Goal: Task Accomplishment & Management: Use online tool/utility

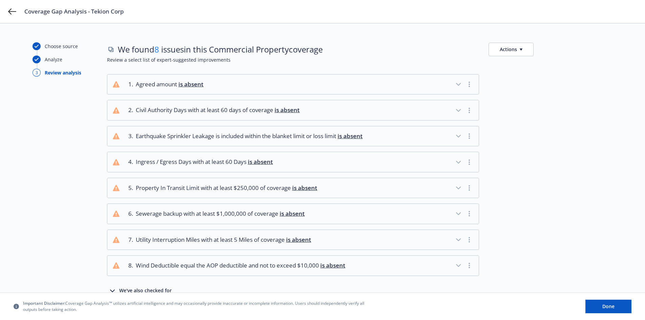
scroll to position [32, 0]
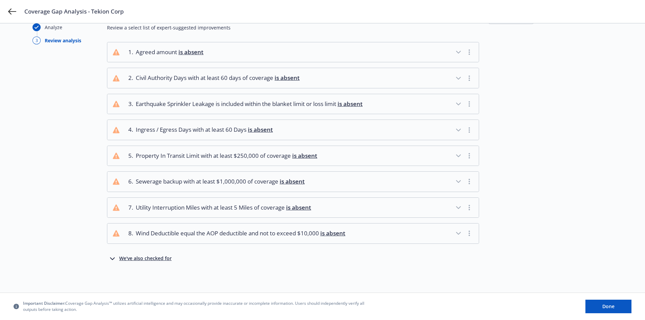
click at [110, 259] on icon "button" at bounding box center [112, 259] width 8 height 8
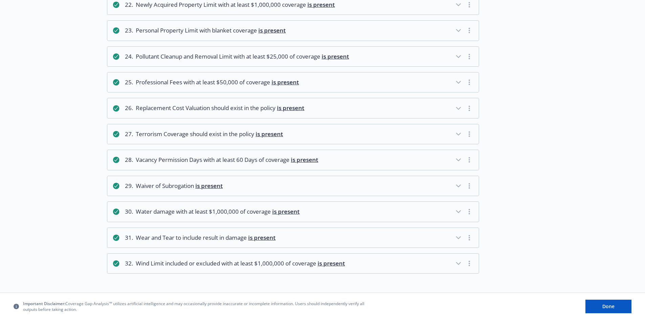
scroll to position [24, 0]
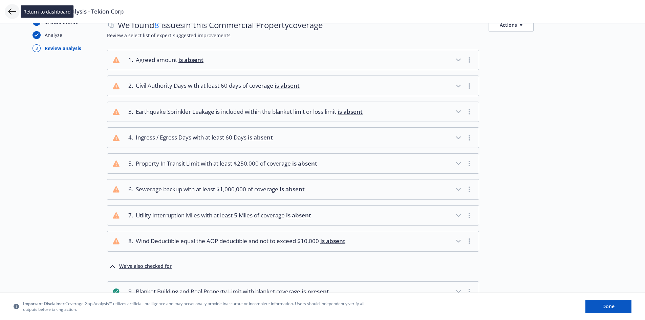
click at [13, 13] on icon at bounding box center [12, 11] width 8 height 8
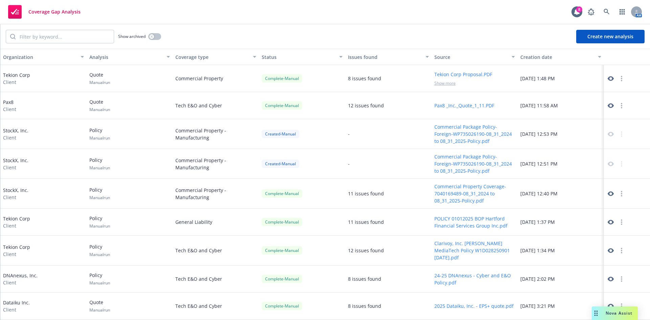
click at [618, 35] on button "Create new analysis" at bounding box center [610, 37] width 68 height 14
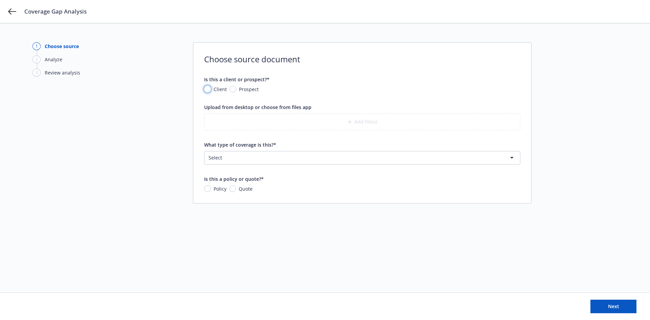
click at [209, 89] on input "Client" at bounding box center [207, 89] width 7 height 7
radio input "true"
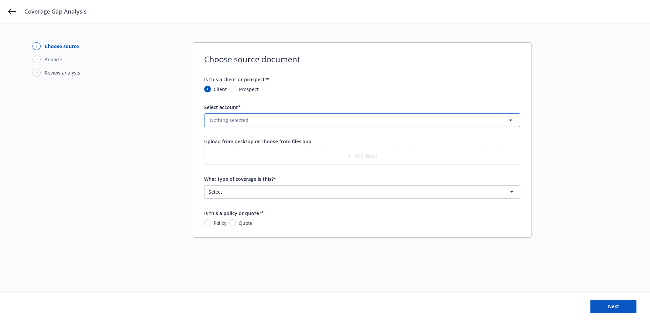
click at [313, 119] on button "Nothing selected" at bounding box center [362, 120] width 316 height 14
type input "tekio"
click at [239, 147] on div "Tekion Corp Type Commercial FEIN 81-1354314" at bounding box center [362, 139] width 315 height 18
click at [270, 195] on html "Coverage Gap Analysis 1 Choose source 2 Analyze 3 Review analysis Choose source…" at bounding box center [325, 160] width 650 height 320
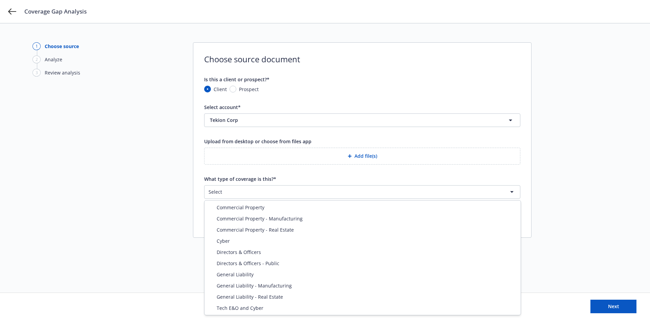
select select "GENERAL_LIABILITY"
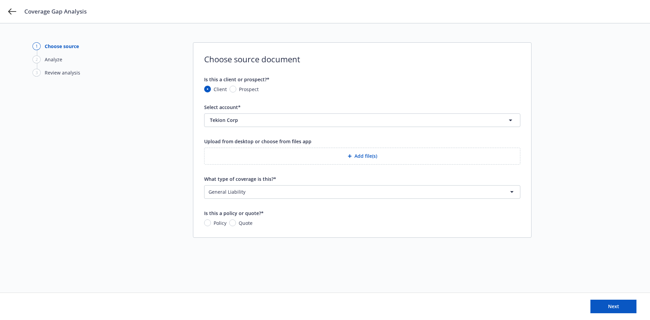
click at [370, 155] on button "Add file(s)" at bounding box center [362, 156] width 316 height 17
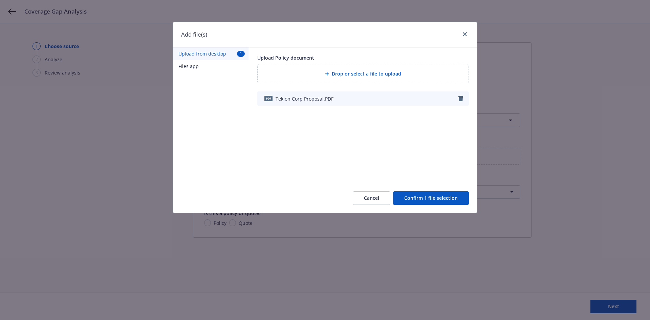
click at [424, 198] on button "Confirm 1 file selection" at bounding box center [431, 198] width 76 height 14
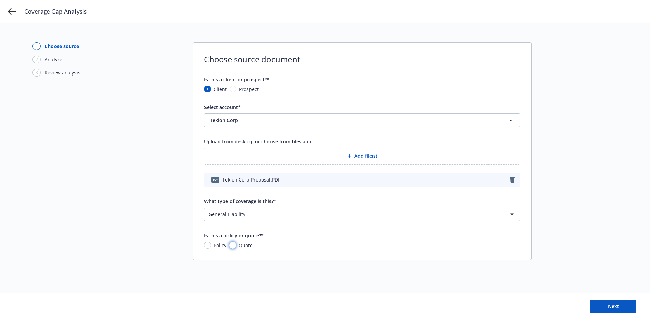
drag, startPoint x: 232, startPoint y: 246, endPoint x: 238, endPoint y: 248, distance: 6.4
click at [232, 246] on input "Quote" at bounding box center [232, 245] width 7 height 7
radio input "true"
click at [617, 307] on span "Next" at bounding box center [613, 306] width 11 height 6
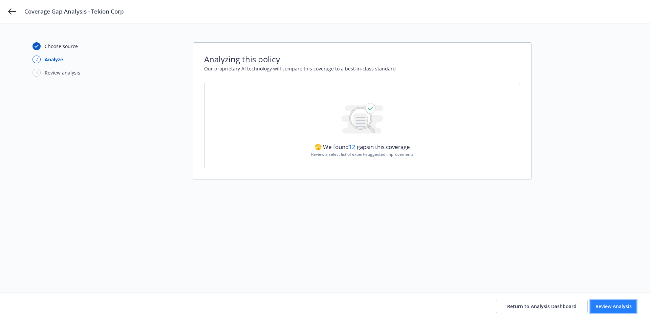
click at [607, 306] on span "Review Analysis" at bounding box center [613, 306] width 36 height 6
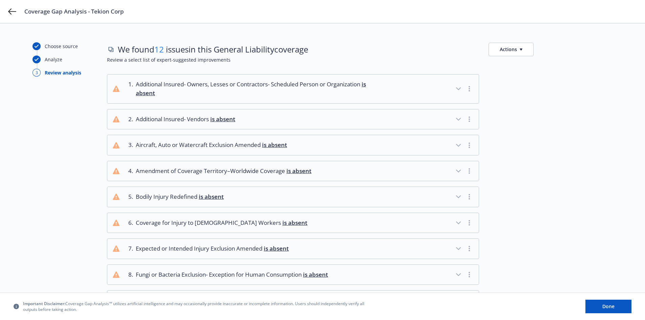
click at [460, 89] on icon "button" at bounding box center [458, 89] width 8 height 8
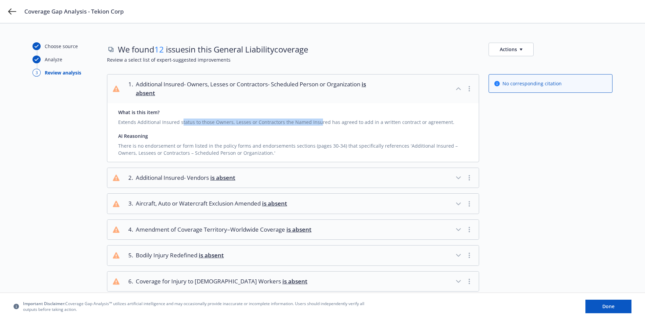
drag, startPoint x: 194, startPoint y: 123, endPoint x: 315, endPoint y: 129, distance: 121.3
click at [315, 129] on div "What is this item? Extends Additional Insured status to those Owners, Lesses or…" at bounding box center [292, 132] width 371 height 59
drag, startPoint x: 304, startPoint y: 126, endPoint x: 347, endPoint y: 132, distance: 43.4
click at [347, 132] on div "What is this item? Extends Additional Insured status to those Owners, Lesses or…" at bounding box center [292, 132] width 371 height 59
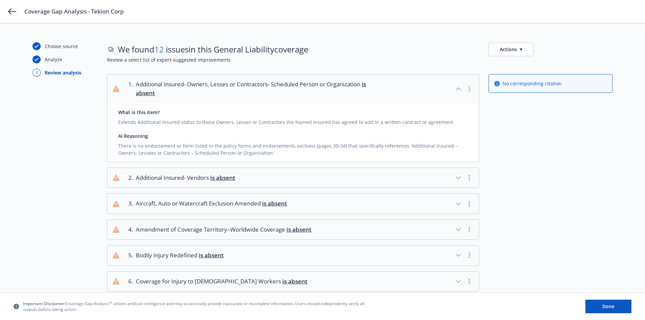
click at [347, 132] on div "AI Reasoning" at bounding box center [293, 135] width 350 height 7
drag, startPoint x: 283, startPoint y: 122, endPoint x: 138, endPoint y: 122, distance: 145.2
click at [138, 122] on div "Extends Additional Insured status to those Owners, Lesses or Contractors the Na…" at bounding box center [293, 121] width 350 height 10
copy div "Additional Insured status to those Owners, Lesses or Contractors t"
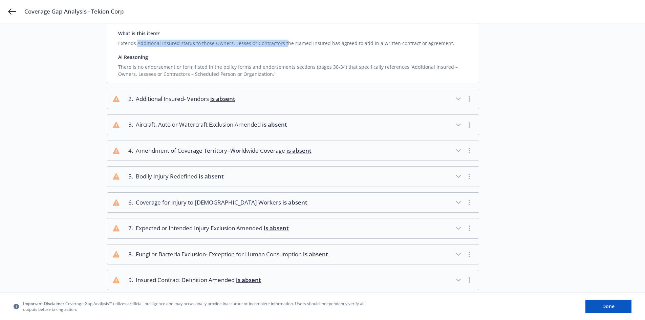
click at [457, 178] on icon "button" at bounding box center [458, 176] width 8 height 8
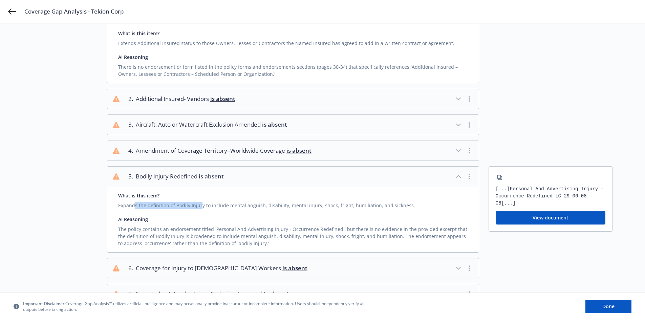
drag, startPoint x: 133, startPoint y: 205, endPoint x: 199, endPoint y: 205, distance: 65.3
click at [199, 205] on div "Expands the definition of Bodily Injury to include mental anguish, disability, …" at bounding box center [293, 204] width 350 height 10
drag, startPoint x: 290, startPoint y: 205, endPoint x: 296, endPoint y: 205, distance: 5.8
click at [296, 205] on div "Expands the definition of Bodily Injury to include mental anguish, disability, …" at bounding box center [293, 204] width 350 height 10
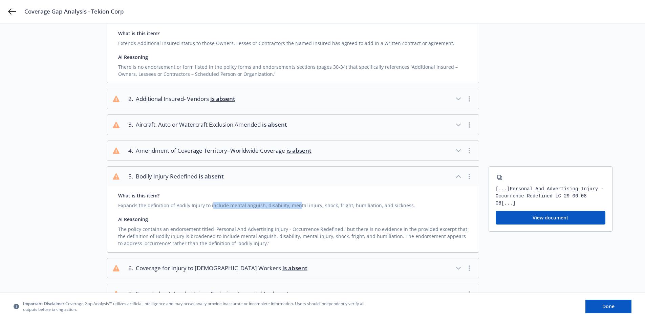
click at [296, 205] on div "Expands the definition of Bodily Injury to include mental anguish, disability, …" at bounding box center [293, 204] width 350 height 10
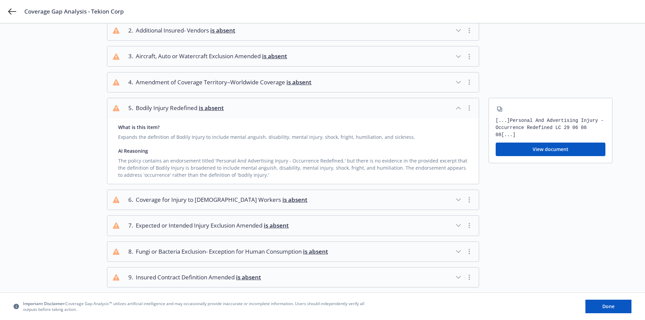
scroll to position [158, 0]
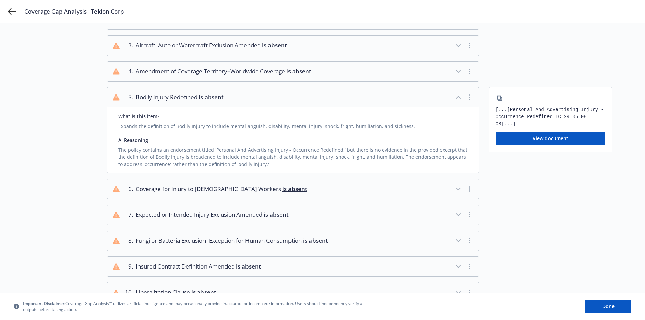
click at [460, 93] on icon "button" at bounding box center [458, 97] width 8 height 8
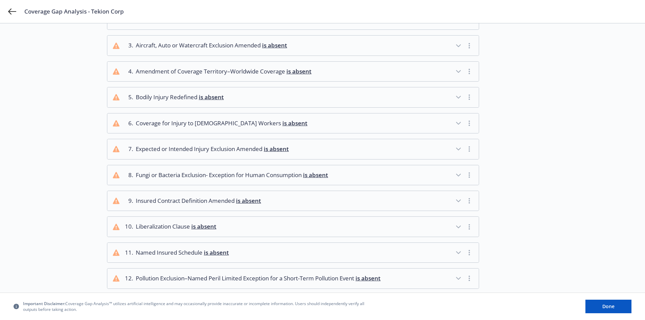
scroll to position [212, 0]
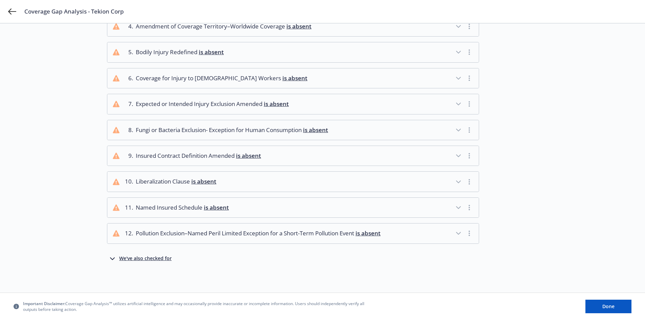
click at [460, 152] on icon "button" at bounding box center [458, 156] width 8 height 8
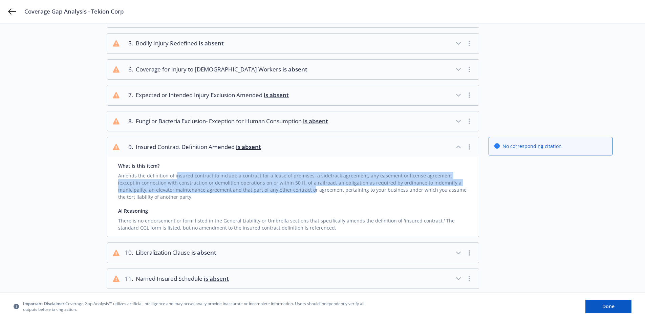
drag, startPoint x: 187, startPoint y: 179, endPoint x: 273, endPoint y: 187, distance: 85.7
click at [273, 187] on div "Amends the definition of insured contract to include a contract for a lease of …" at bounding box center [293, 184] width 350 height 31
drag, startPoint x: 320, startPoint y: 188, endPoint x: 237, endPoint y: 179, distance: 83.5
click at [237, 179] on div "Amends the definition of insured contract to include a contract for a lease of …" at bounding box center [293, 184] width 350 height 31
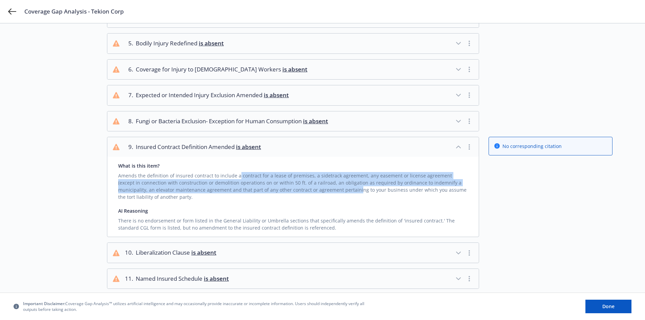
click at [237, 179] on div "Amends the definition of insured contract to include a contract for a lease of …" at bounding box center [293, 184] width 350 height 31
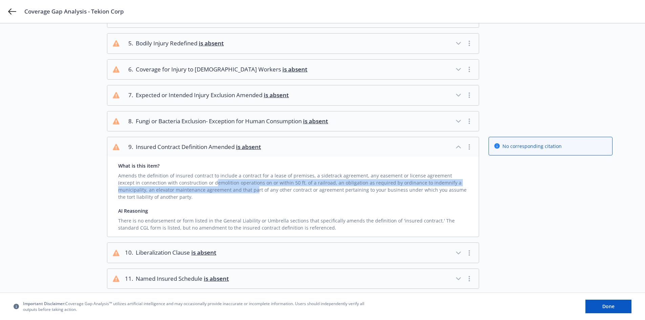
drag, startPoint x: 192, startPoint y: 181, endPoint x: 239, endPoint y: 193, distance: 48.0
click at [239, 193] on div "Amends the definition of insured contract to include a contract for a lease of …" at bounding box center [293, 184] width 350 height 31
click at [238, 193] on div "Amends the definition of insured contract to include a contract for a lease of …" at bounding box center [293, 184] width 350 height 31
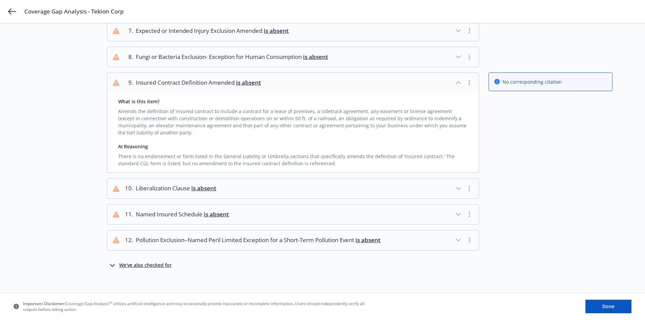
scroll to position [291, 0]
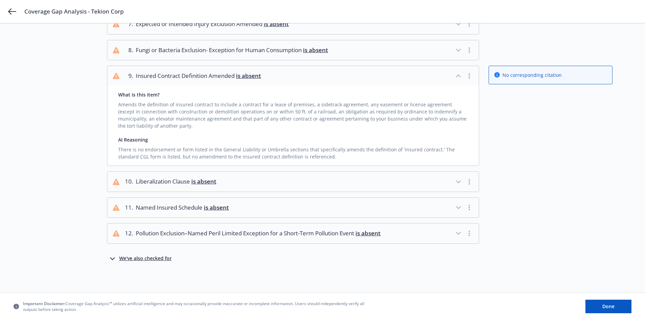
click at [129, 259] on div "We've also checked for" at bounding box center [145, 259] width 52 height 8
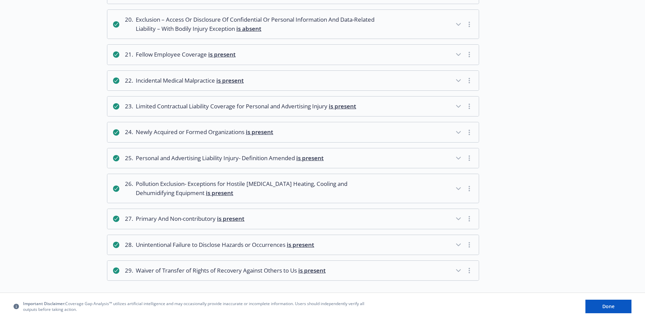
scroll to position [753, 0]
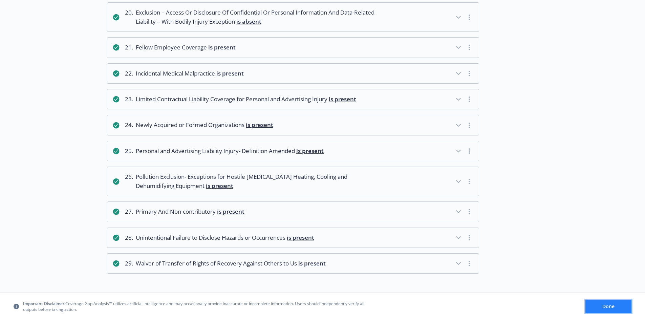
click at [604, 305] on span "Done" at bounding box center [608, 306] width 12 height 6
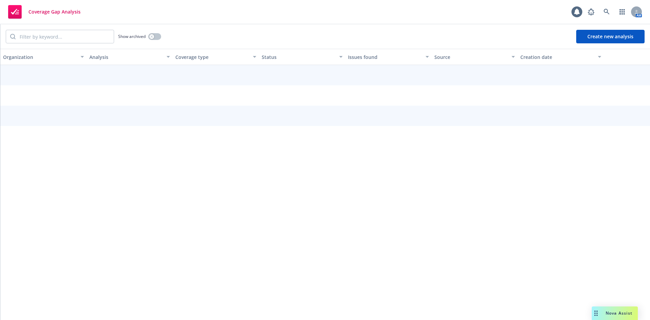
drag, startPoint x: 601, startPoint y: 36, endPoint x: 201, endPoint y: 126, distance: 410.1
click at [602, 37] on button "Create new analysis" at bounding box center [610, 37] width 68 height 14
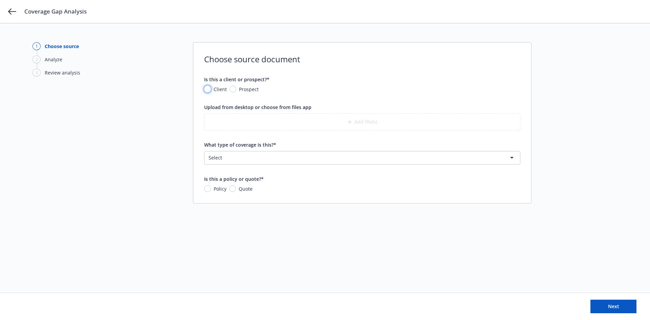
drag, startPoint x: 206, startPoint y: 89, endPoint x: 221, endPoint y: 96, distance: 17.1
click at [206, 89] on input "Client" at bounding box center [207, 89] width 7 height 7
radio input "true"
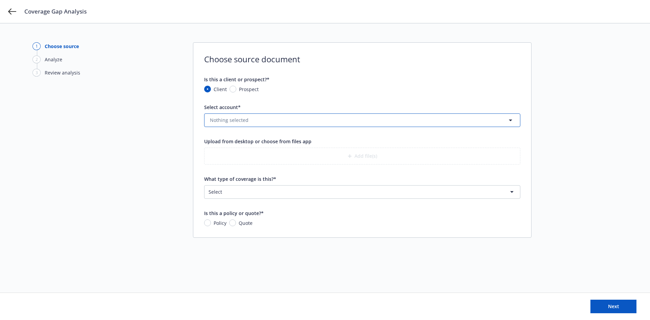
click at [287, 122] on button "Nothing selected" at bounding box center [362, 120] width 316 height 14
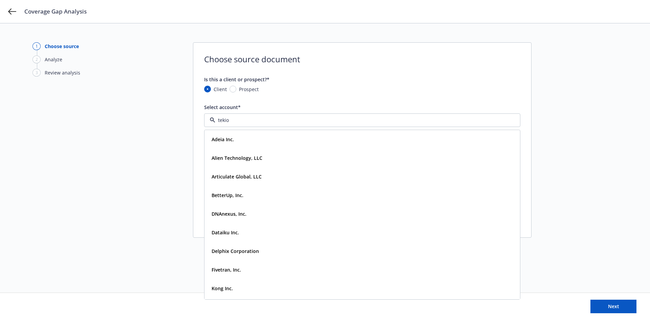
type input "tekion"
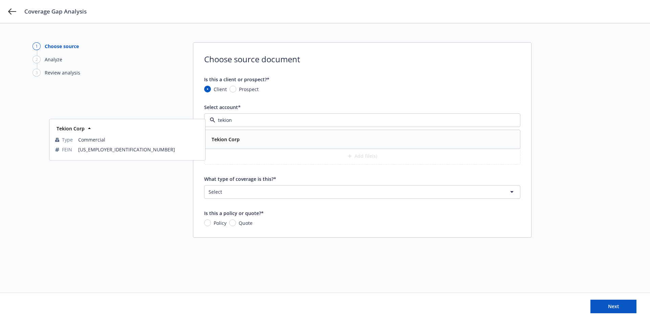
click at [258, 140] on div "Tekion Corp" at bounding box center [362, 139] width 307 height 10
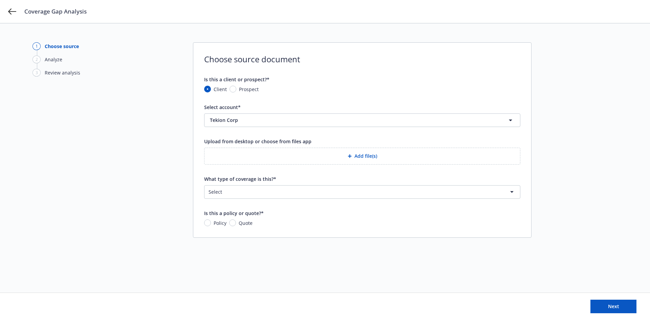
click at [370, 157] on button "Add file(s)" at bounding box center [362, 156] width 316 height 17
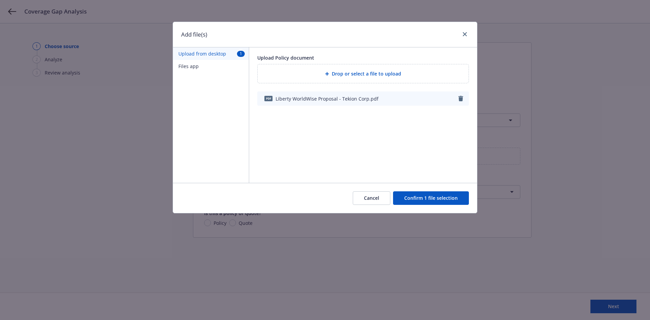
click at [436, 197] on button "Confirm 1 file selection" at bounding box center [431, 198] width 76 height 14
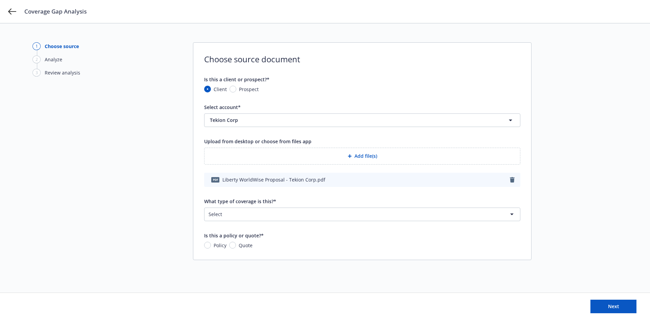
click at [247, 216] on html "Coverage Gap Analysis 1 Choose source 2 Analyze 3 Review analysis Choose source…" at bounding box center [325, 160] width 650 height 320
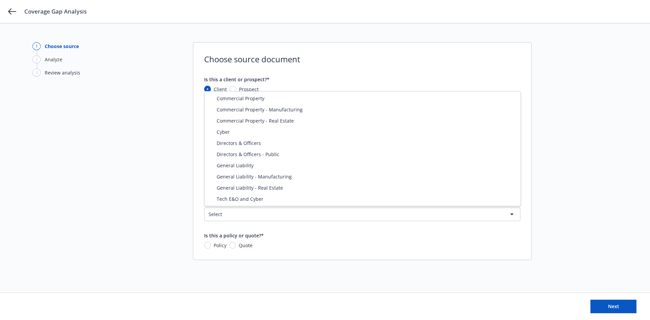
select select "GENERAL_LIABILITY"
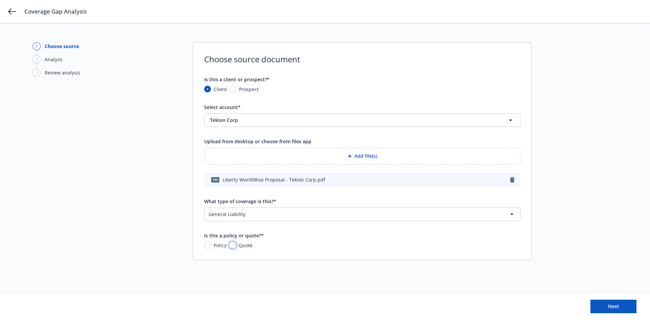
click at [235, 245] on input "Quote" at bounding box center [232, 245] width 7 height 7
radio input "true"
drag, startPoint x: 604, startPoint y: 304, endPoint x: 484, endPoint y: 281, distance: 122.1
click at [485, 283] on div "1 Choose source 2 Analyze 3 Review analysis Choose source document Is this a cl…" at bounding box center [325, 171] width 650 height 297
click at [358, 153] on button "Add file(s)" at bounding box center [362, 156] width 316 height 17
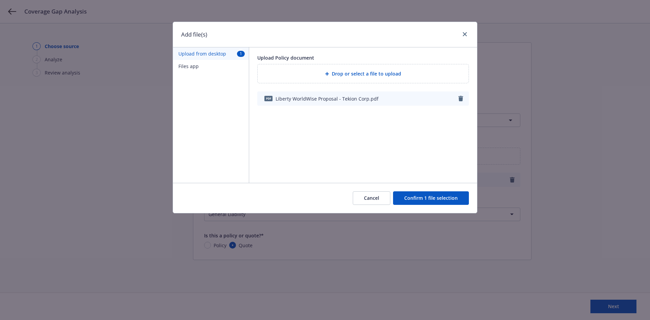
click at [367, 198] on button "Cancel" at bounding box center [372, 198] width 38 height 14
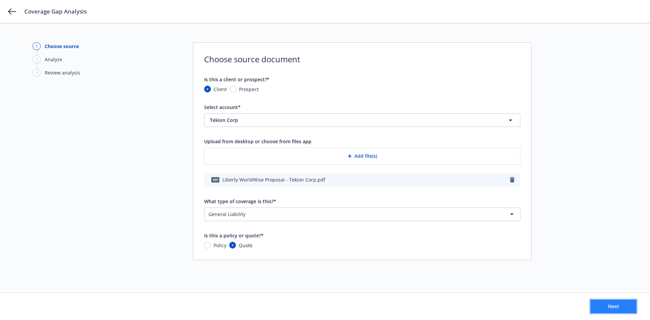
click at [604, 305] on button "Next" at bounding box center [613, 307] width 46 height 14
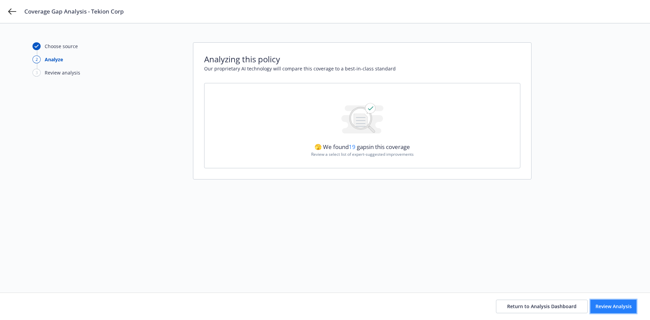
drag, startPoint x: 606, startPoint y: 305, endPoint x: 590, endPoint y: 300, distance: 16.5
click at [606, 305] on span "Review Analysis" at bounding box center [613, 306] width 36 height 6
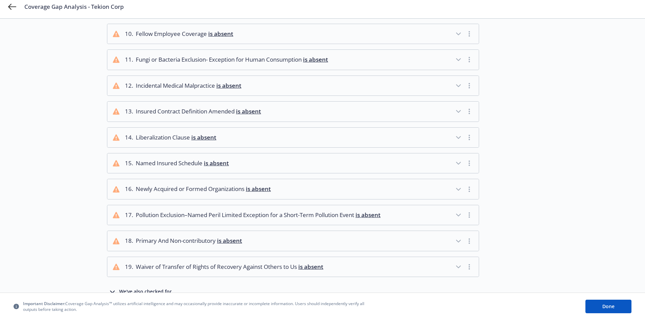
scroll to position [316, 0]
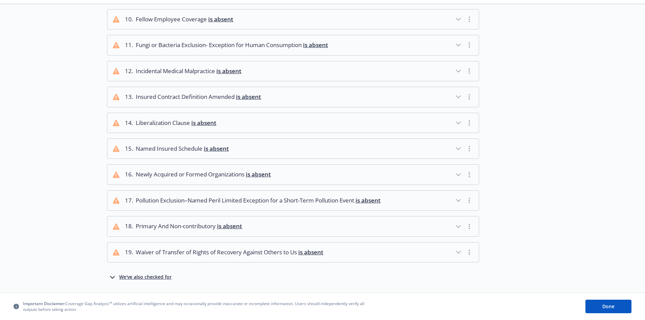
click at [460, 175] on icon "button" at bounding box center [458, 175] width 8 height 8
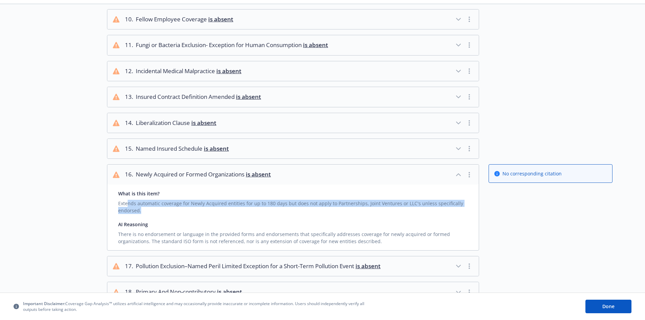
drag, startPoint x: 128, startPoint y: 204, endPoint x: 222, endPoint y: 209, distance: 93.9
click at [222, 209] on div "Extends automatic coverage for Newly Acquired entities for up to 180 days but d…" at bounding box center [293, 205] width 350 height 17
drag, startPoint x: 234, startPoint y: 210, endPoint x: 117, endPoint y: 202, distance: 117.3
click at [117, 202] on div "What is this item? Extends automatic coverage for Newly Acquired entities for u…" at bounding box center [292, 217] width 371 height 66
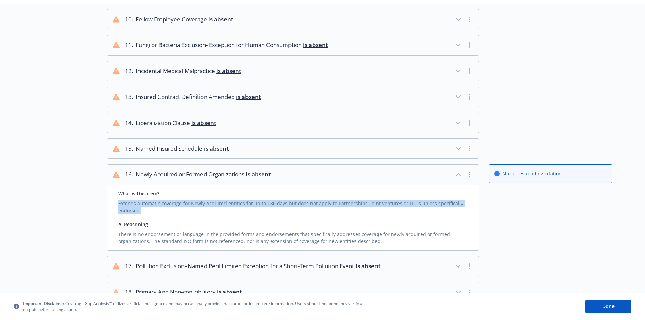
copy div "Extends automatic coverage for Newly Acquired entities for up to 180 days but d…"
click at [260, 209] on div "Extends automatic coverage for Newly Acquired entities for up to 180 days but d…" at bounding box center [293, 205] width 350 height 17
drag, startPoint x: 224, startPoint y: 214, endPoint x: 113, endPoint y: 201, distance: 112.1
click at [113, 201] on div "What is this item? Extends automatic coverage for Newly Acquired entities for u…" at bounding box center [292, 217] width 371 height 66
copy div "Extends automatic coverage for Newly Acquired entities for up to 180 days but d…"
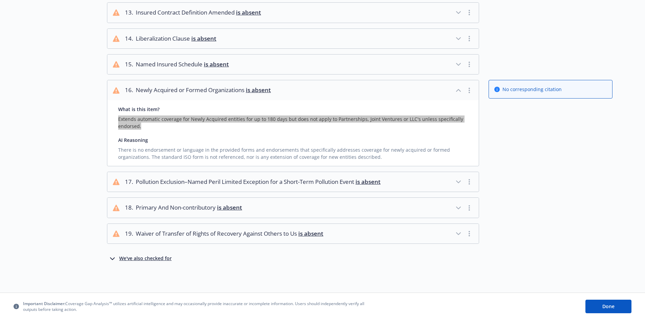
scroll to position [409, 0]
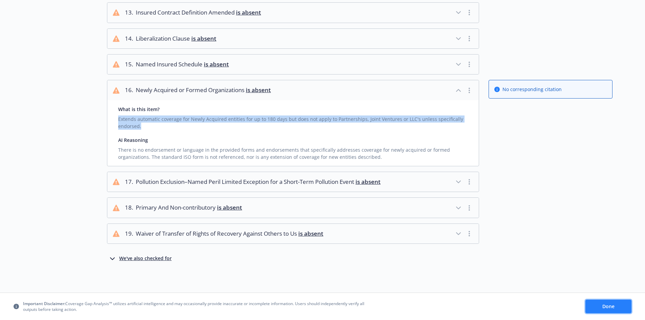
click at [612, 308] on span "Done" at bounding box center [608, 306] width 12 height 6
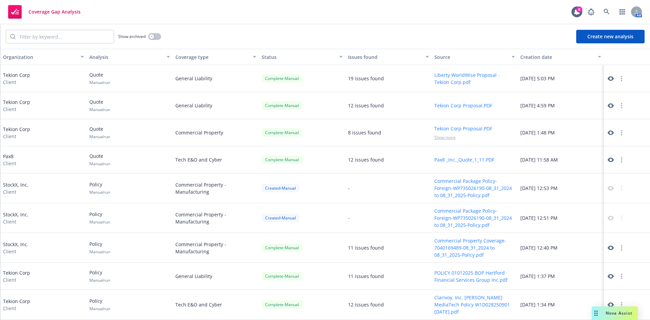
drag, startPoint x: 613, startPoint y: 37, endPoint x: 589, endPoint y: 32, distance: 24.2
click at [613, 37] on button "Create new analysis" at bounding box center [610, 37] width 68 height 14
